Goal: Task Accomplishment & Management: Complete application form

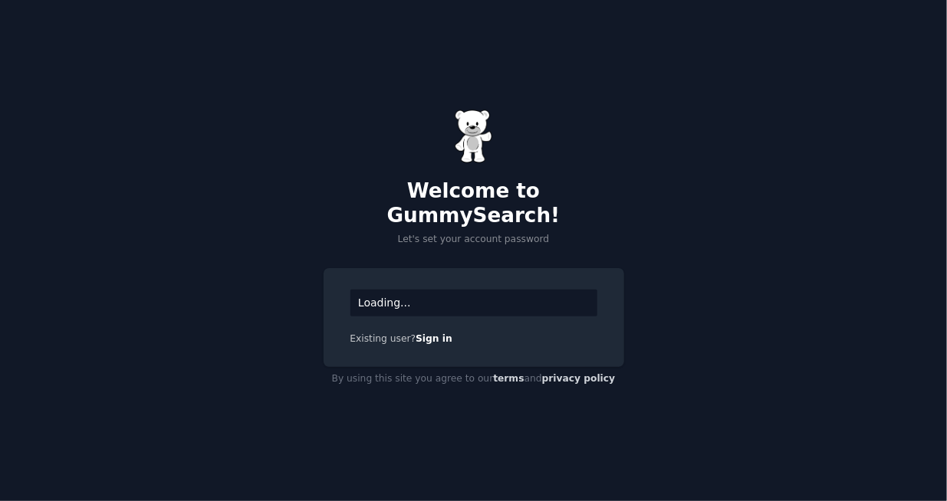
click at [523, 200] on h2 "Welcome to GummySearch!" at bounding box center [473, 203] width 300 height 48
drag, startPoint x: 356, startPoint y: 326, endPoint x: 462, endPoint y: 327, distance: 106.6
click at [403, 333] on span "Existing user?" at bounding box center [383, 338] width 66 height 11
click at [810, 321] on div "Welcome to GummySearch! Let's set your account password Loading... Existing use…" at bounding box center [473, 250] width 947 height 501
click at [400, 290] on div "Loading..." at bounding box center [473, 303] width 247 height 27
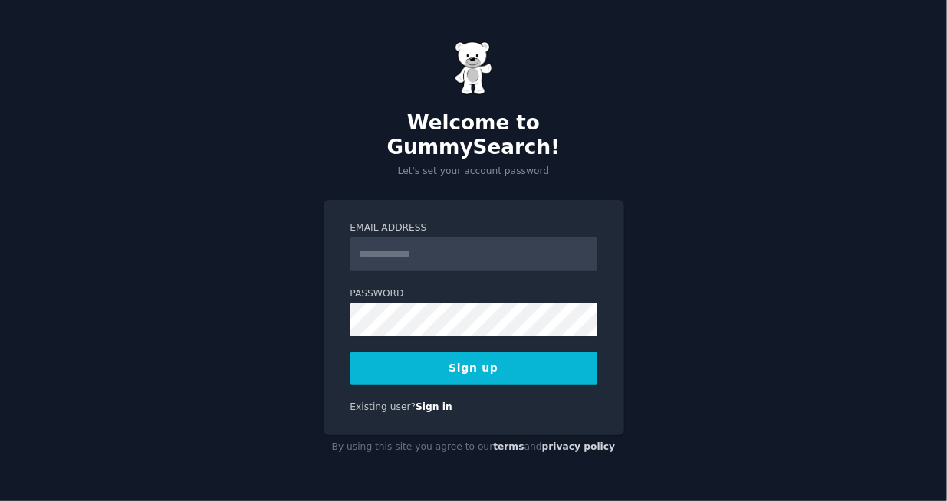
click at [436, 222] on label "Email Address" at bounding box center [473, 229] width 247 height 14
click at [436, 238] on input "Email Address" at bounding box center [473, 255] width 247 height 34
click at [432, 251] on input "Email Address" at bounding box center [473, 255] width 247 height 34
click at [436, 242] on input "Email Address" at bounding box center [473, 255] width 247 height 34
click at [521, 242] on input "Email Address" at bounding box center [473, 255] width 247 height 34
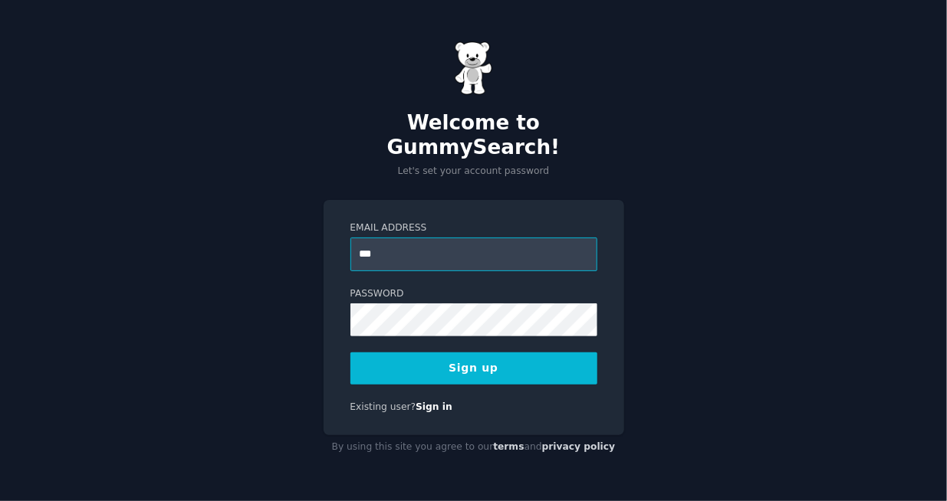
type input "*"
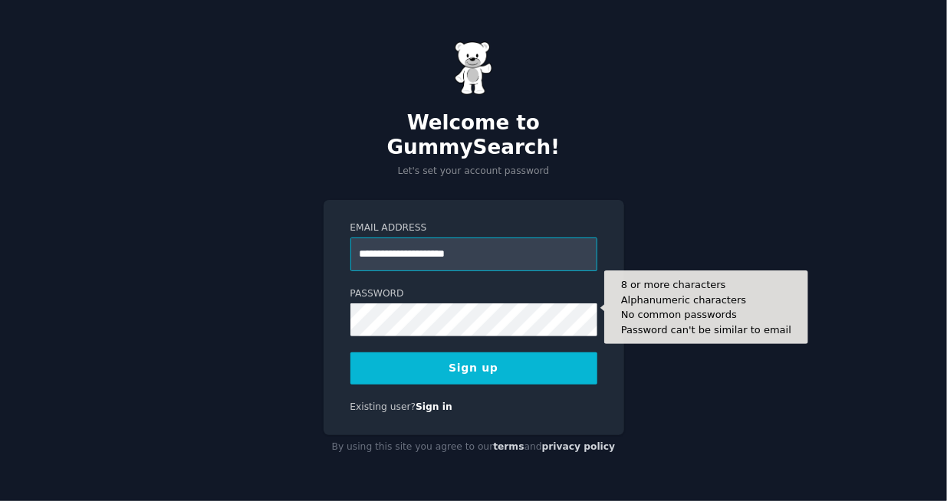
type input "**********"
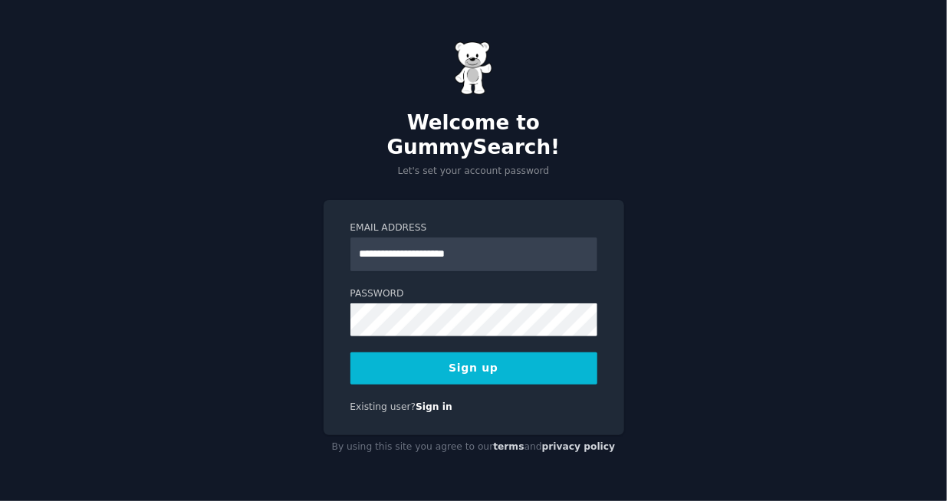
click at [445, 369] on button "Sign up" at bounding box center [473, 369] width 247 height 32
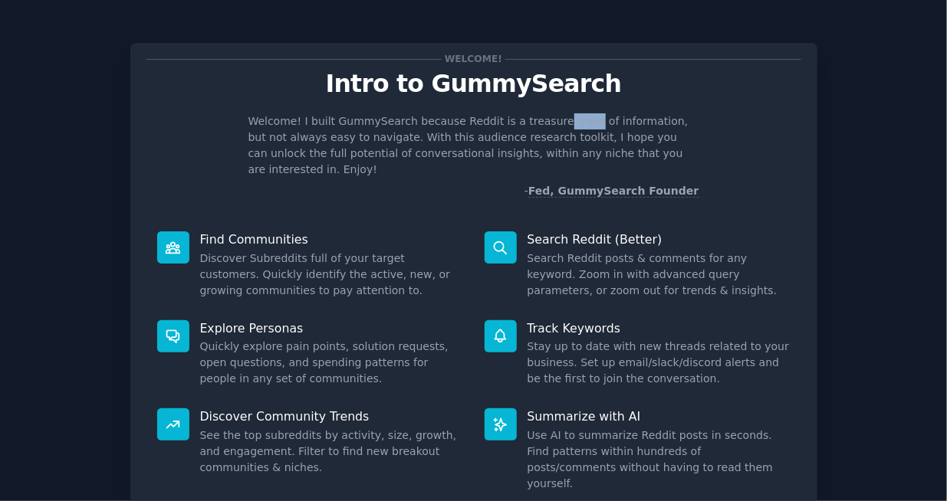
drag, startPoint x: 561, startPoint y: 120, endPoint x: 583, endPoint y: 120, distance: 22.2
click at [583, 120] on p "Welcome! I built GummySearch because Reddit is a treasure trove of information,…" at bounding box center [473, 145] width 451 height 64
click at [419, 154] on p "Welcome! I built GummySearch because Reddit is a treasure trove of information,…" at bounding box center [473, 145] width 451 height 64
drag, startPoint x: 447, startPoint y: 149, endPoint x: 557, endPoint y: 116, distance: 114.7
click at [448, 149] on p "Welcome! I built GummySearch because Reddit is a treasure trove of information,…" at bounding box center [473, 145] width 451 height 64
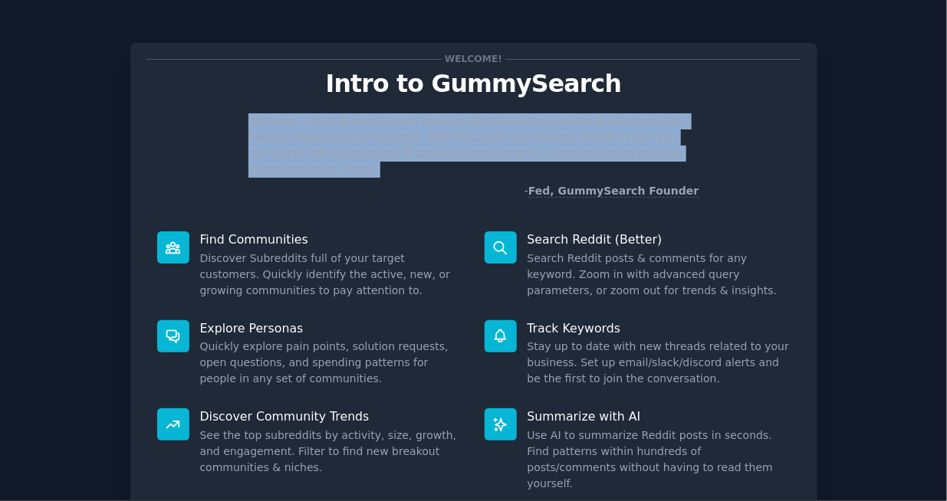
drag, startPoint x: 251, startPoint y: 124, endPoint x: 438, endPoint y: 184, distance: 196.4
click at [418, 184] on div "Welcome! I built GummySearch because Reddit is a treasure trove of information,…" at bounding box center [473, 156] width 655 height 86
click at [698, 133] on div "Welcome! I built GummySearch because Reddit is a treasure trove of information,…" at bounding box center [473, 156] width 655 height 86
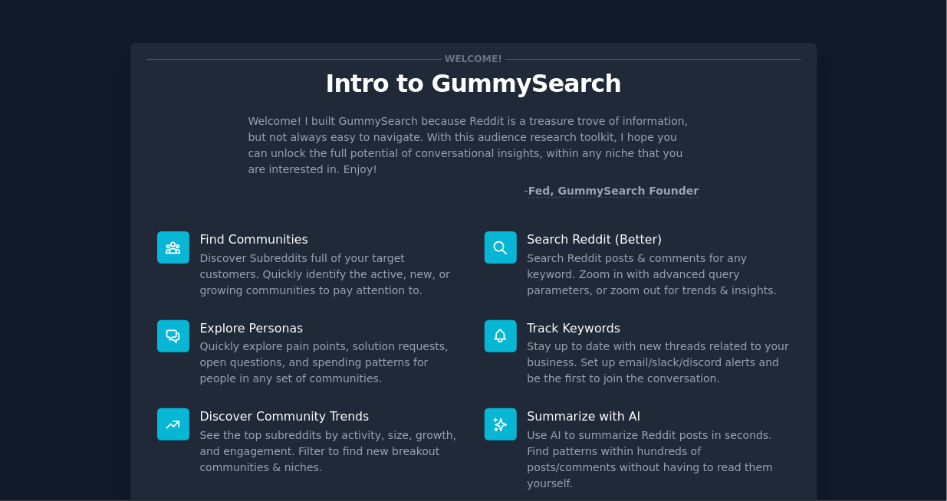
scroll to position [113, 0]
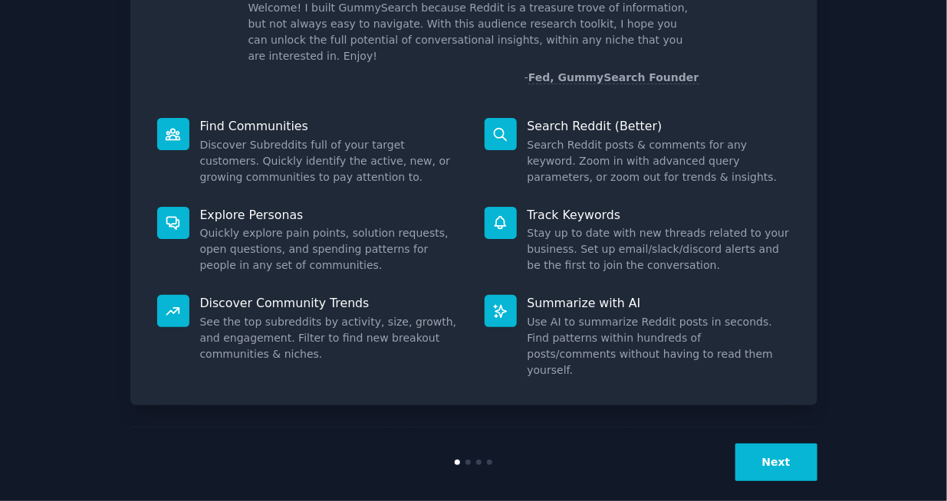
click at [773, 444] on button "Next" at bounding box center [776, 463] width 82 height 38
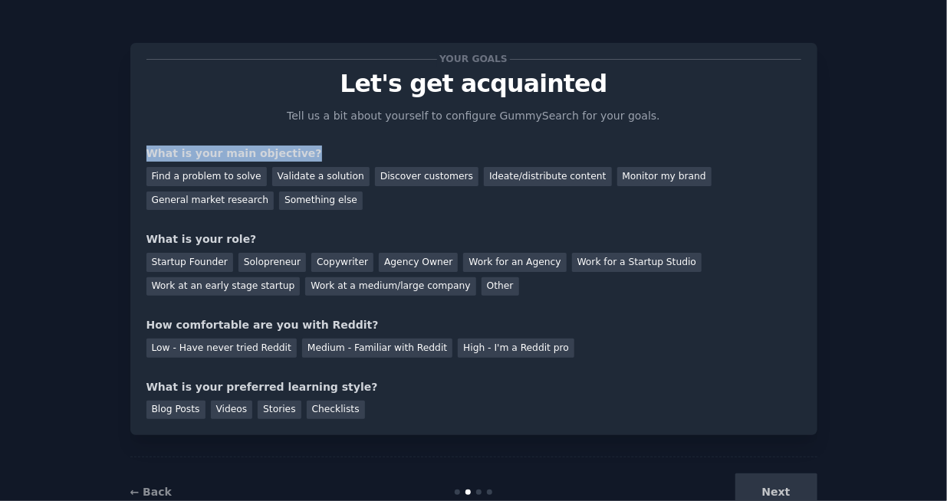
drag, startPoint x: 149, startPoint y: 149, endPoint x: 501, endPoint y: 149, distance: 352.6
click at [493, 149] on div "What is your main objective?" at bounding box center [473, 154] width 655 height 16
click at [767, 113] on div "Your goals Let's get acquainted Tell us a bit about yourself to configure Gummy…" at bounding box center [473, 239] width 655 height 360
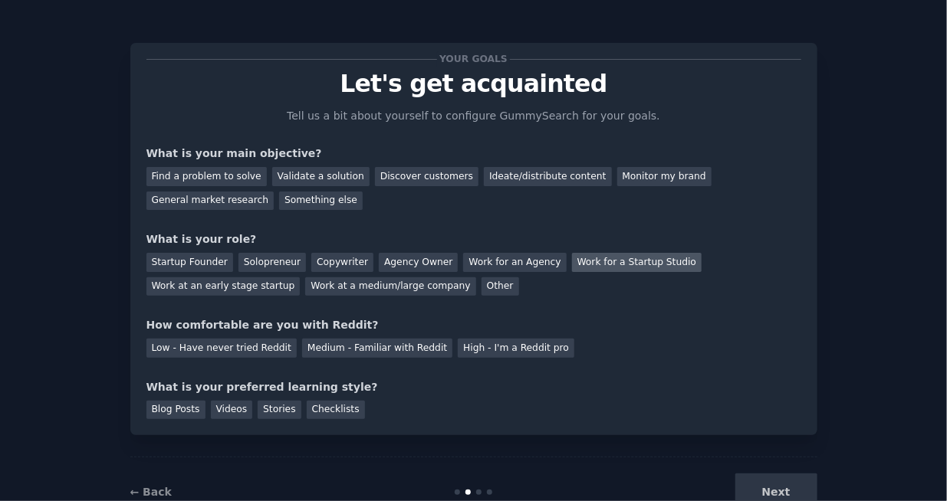
click at [653, 264] on div "Work for a Startup Studio" at bounding box center [637, 262] width 130 height 19
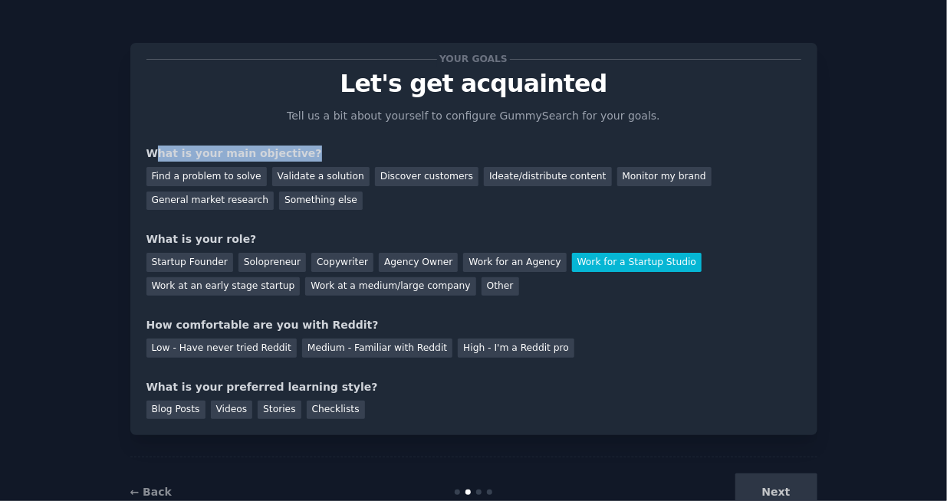
drag, startPoint x: 162, startPoint y: 154, endPoint x: 378, endPoint y: 154, distance: 216.2
click at [376, 154] on div "What is your main objective?" at bounding box center [473, 154] width 655 height 16
click at [571, 230] on div "Your goals Let's get acquainted Tell us a bit about yourself to configure Gummy…" at bounding box center [473, 239] width 655 height 360
click at [400, 180] on div "Discover customers" at bounding box center [426, 176] width 103 height 19
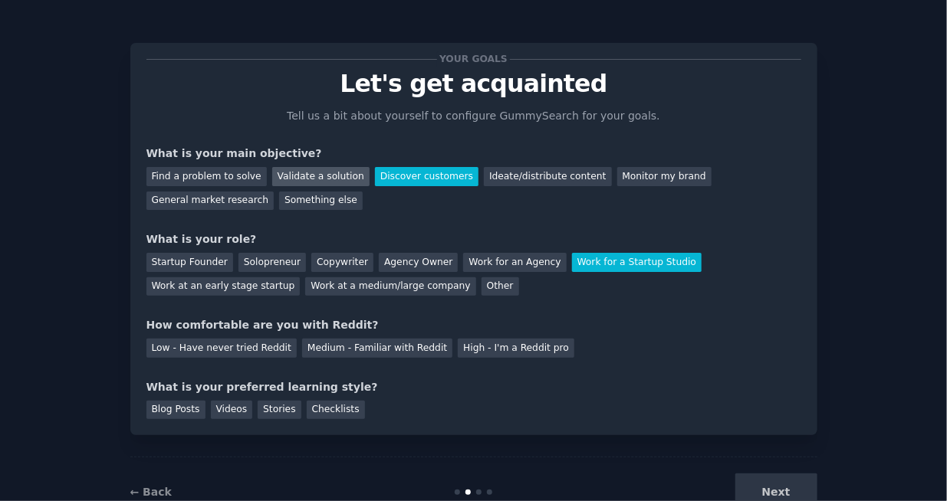
click at [320, 179] on div "Validate a solution" at bounding box center [320, 176] width 97 height 19
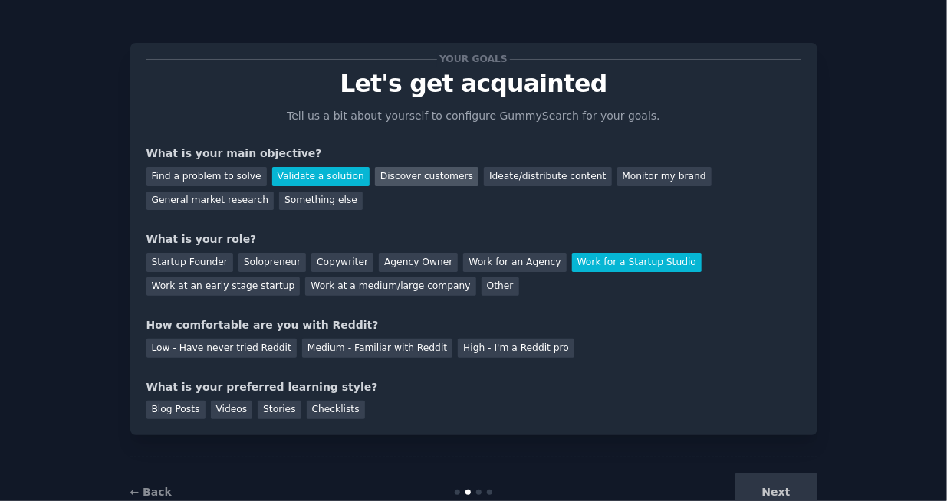
click at [430, 182] on div "Discover customers" at bounding box center [426, 176] width 103 height 19
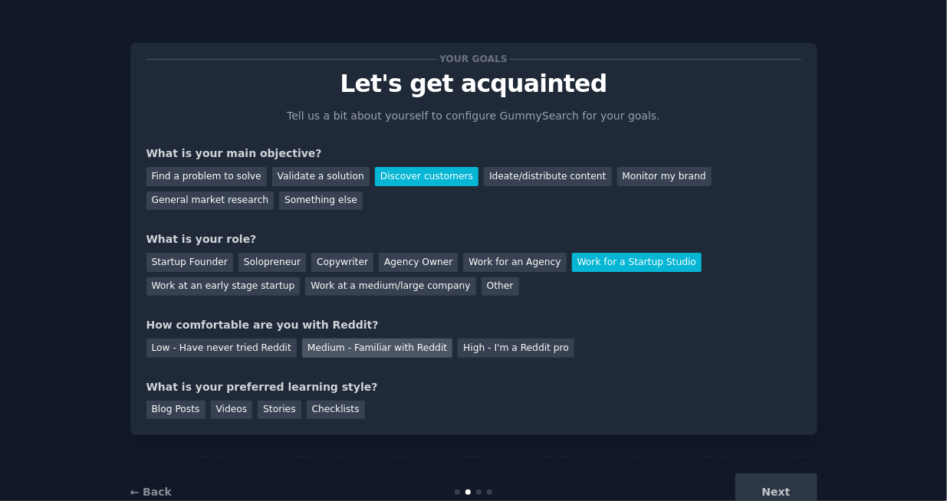
click at [385, 347] on div "Medium - Familiar with Reddit" at bounding box center [377, 348] width 150 height 19
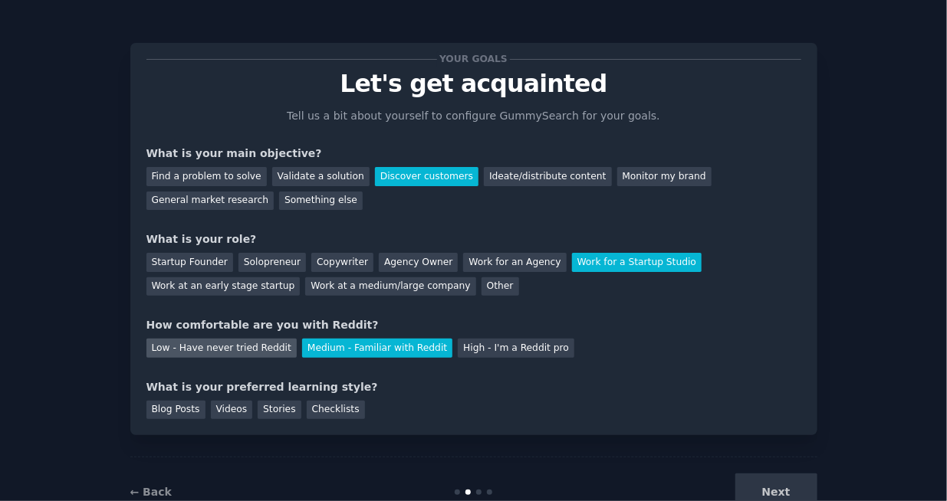
click at [225, 346] on div "Low - Have never tried Reddit" at bounding box center [221, 348] width 150 height 19
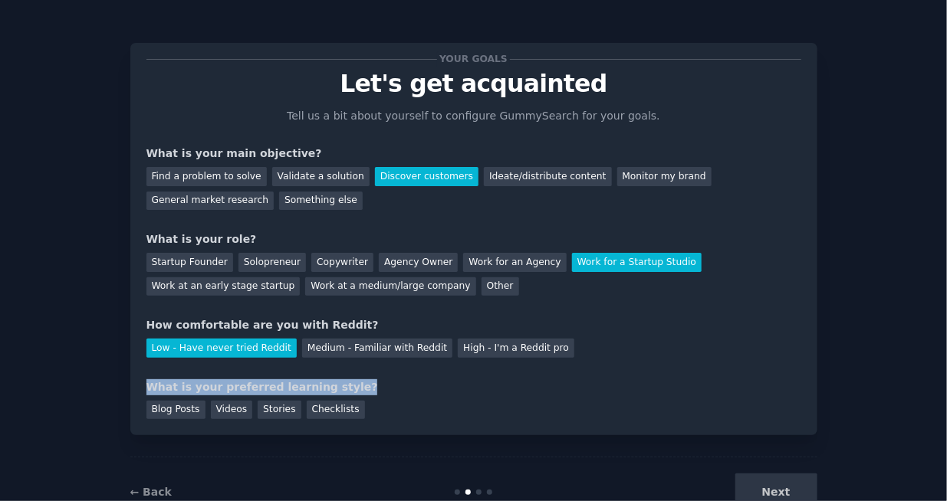
drag, startPoint x: 143, startPoint y: 390, endPoint x: 495, endPoint y: 387, distance: 352.6
click at [495, 387] on div "Your goals Let's get acquainted Tell us a bit about yourself to configure Gummy…" at bounding box center [473, 239] width 687 height 392
click at [624, 383] on div "What is your preferred learning style?" at bounding box center [473, 387] width 655 height 16
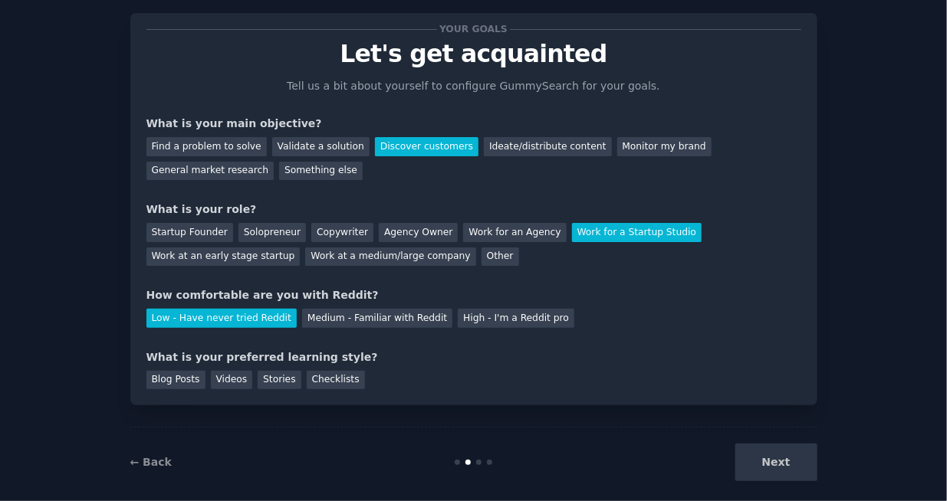
scroll to position [47, 0]
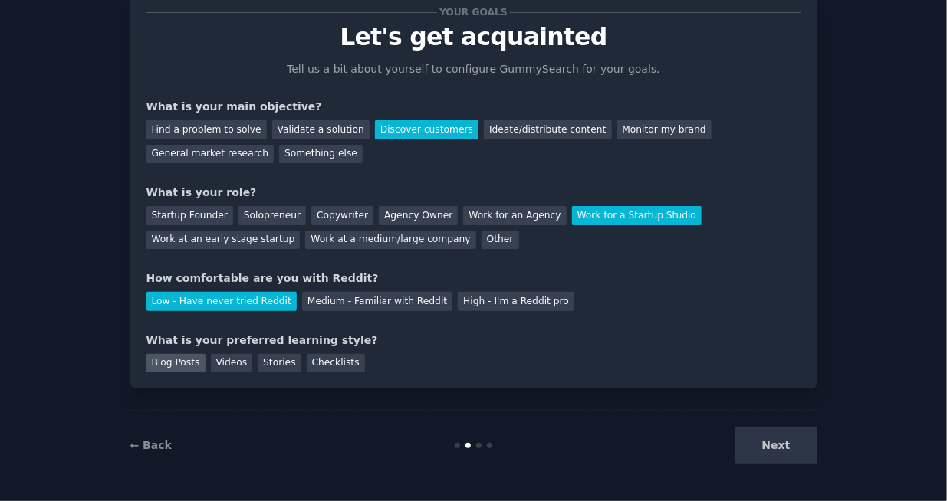
click at [175, 366] on div "Blog Posts" at bounding box center [175, 363] width 59 height 19
click at [784, 464] on div "← Back Next" at bounding box center [473, 445] width 687 height 71
click at [745, 448] on button "Next" at bounding box center [776, 446] width 82 height 38
click at [793, 460] on div "Next" at bounding box center [702, 446] width 229 height 38
click at [791, 458] on div "Next" at bounding box center [702, 446] width 229 height 38
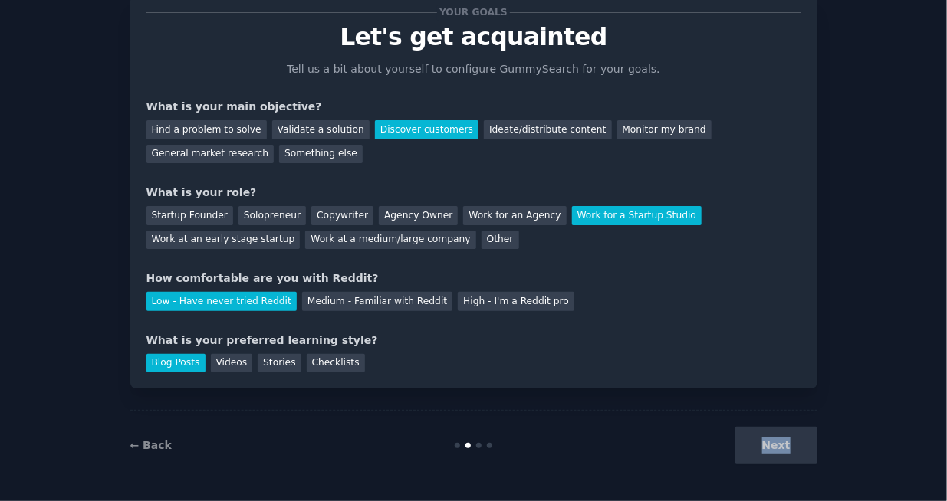
click at [790, 458] on div "Next" at bounding box center [702, 446] width 229 height 38
click at [789, 456] on div "Next" at bounding box center [702, 446] width 229 height 38
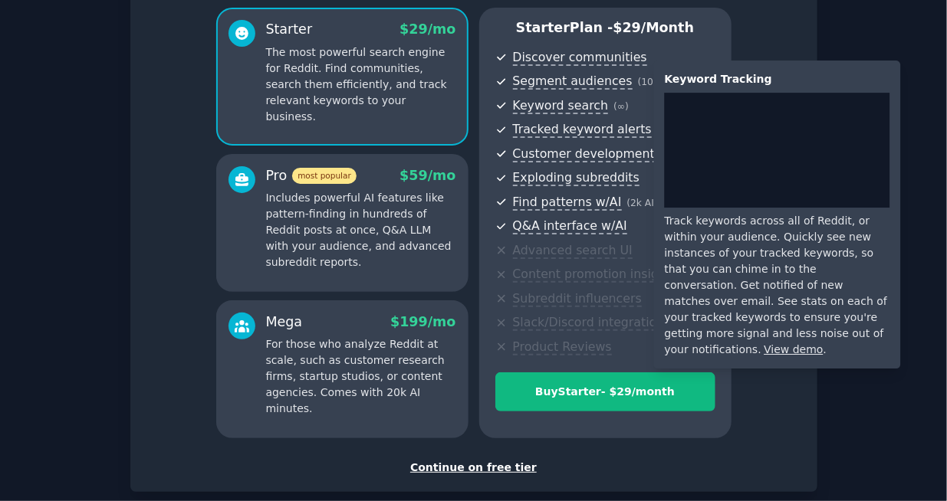
scroll to position [210, 0]
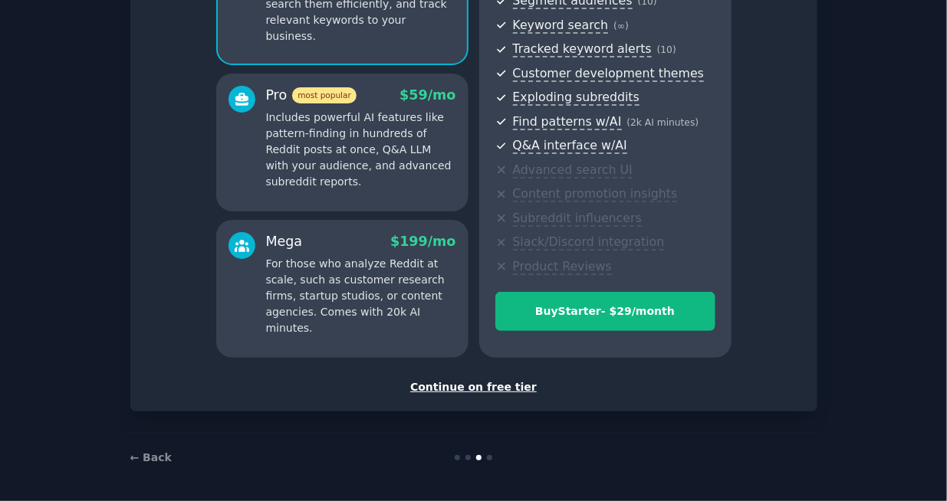
click at [506, 390] on div "Continue on free tier" at bounding box center [473, 387] width 655 height 16
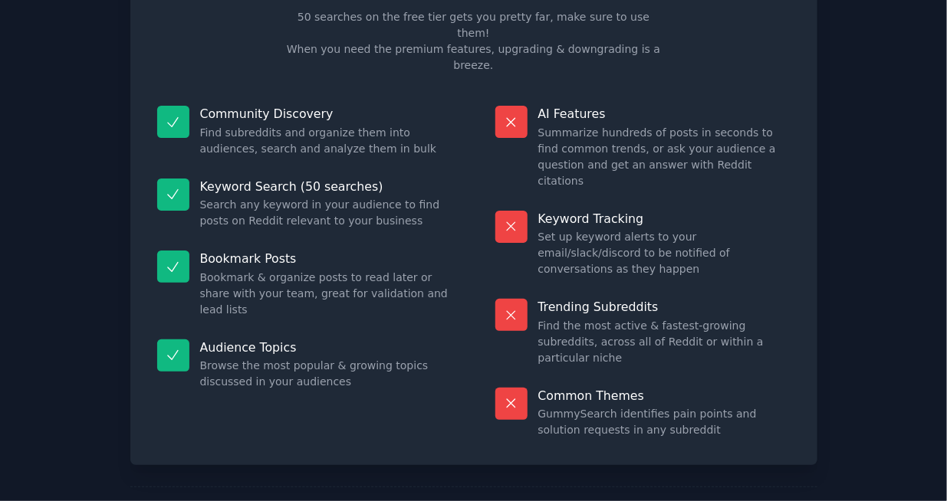
scroll to position [143, 0]
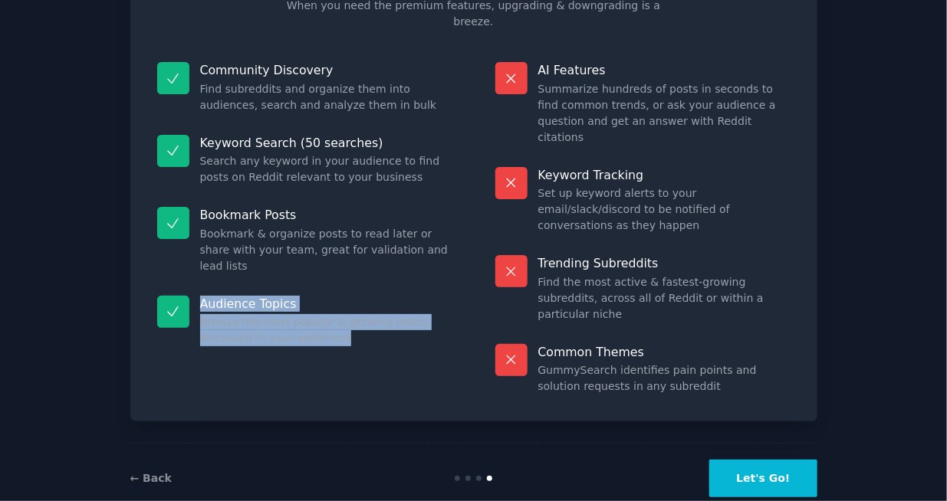
drag, startPoint x: 202, startPoint y: 288, endPoint x: 388, endPoint y: 338, distance: 192.8
click at [377, 337] on div "Audience Topics Browse the most popular & growing topics discussed in your audi…" at bounding box center [304, 321] width 317 height 73
click at [413, 321] on dd "Browse the most popular & growing topics discussed in your audiences" at bounding box center [326, 330] width 252 height 32
drag, startPoint x: 252, startPoint y: 280, endPoint x: 195, endPoint y: 237, distance: 71.1
click at [199, 241] on dl "Community Discovery Find subreddits and organize them into audiences, search an…" at bounding box center [304, 228] width 317 height 354
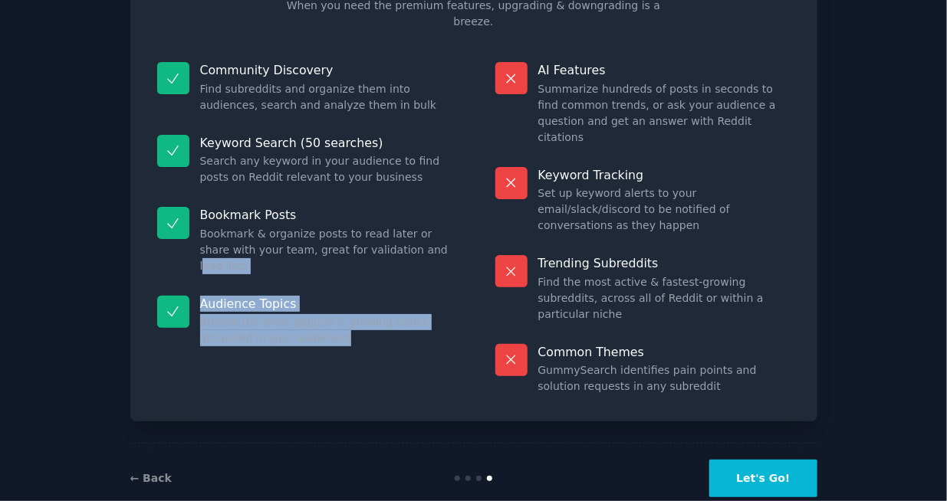
click at [396, 296] on p "Audience Topics" at bounding box center [326, 304] width 252 height 16
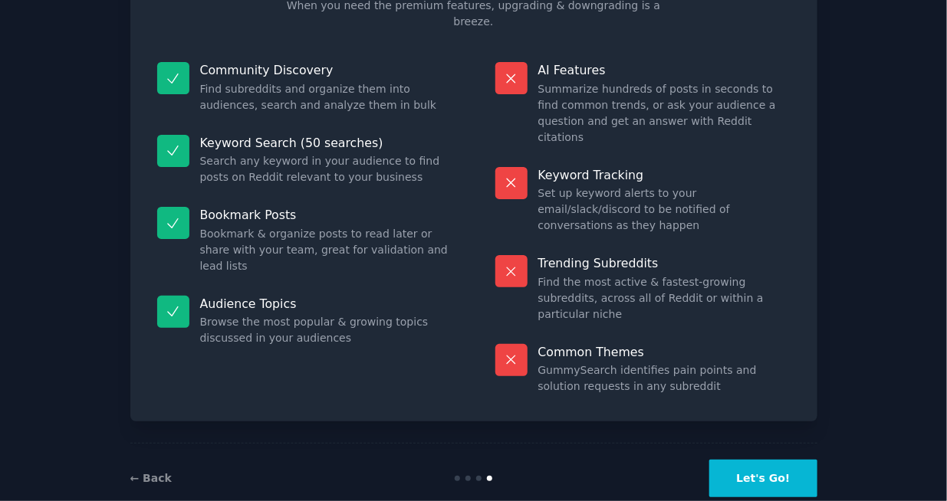
click at [779, 460] on button "Let's Go!" at bounding box center [762, 479] width 107 height 38
